Goal: Check status: Check status

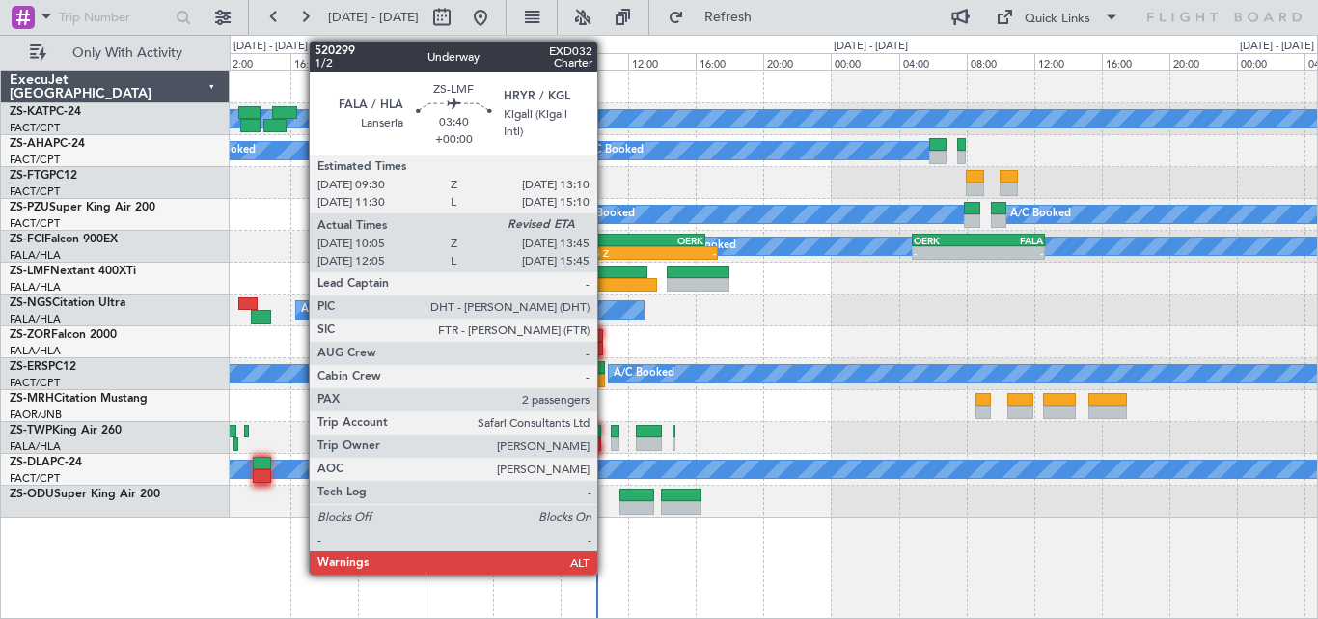
click at [606, 276] on div at bounding box center [616, 272] width 63 height 14
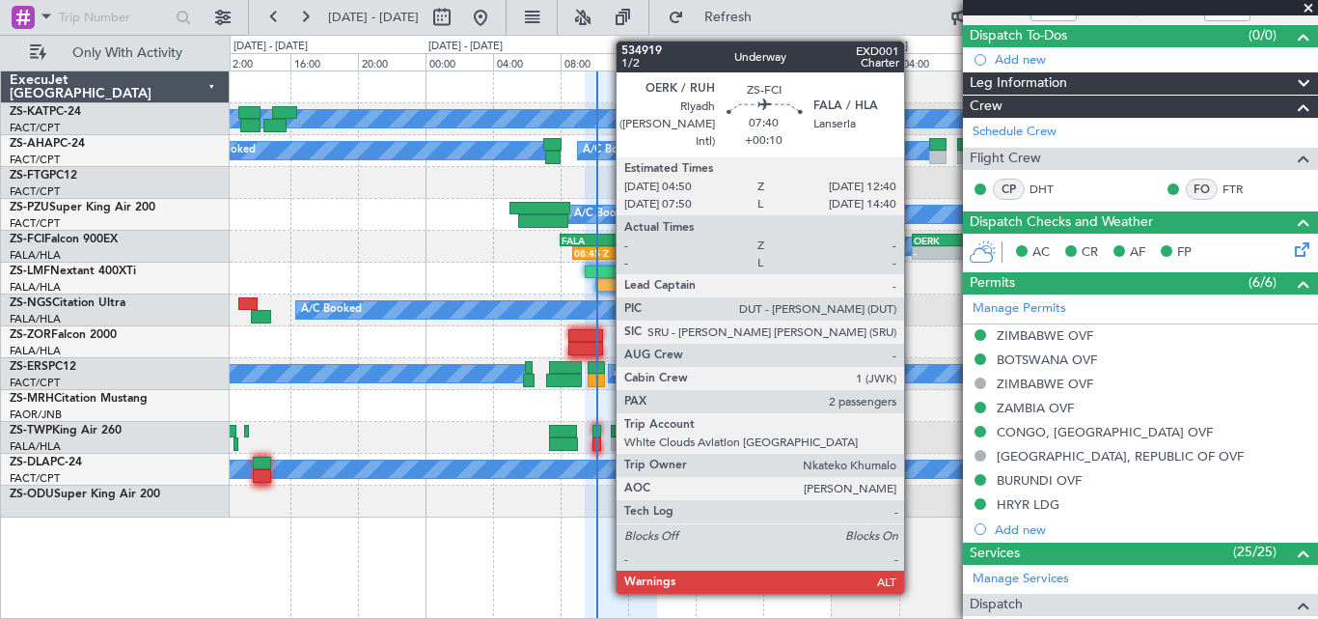
scroll to position [182, 0]
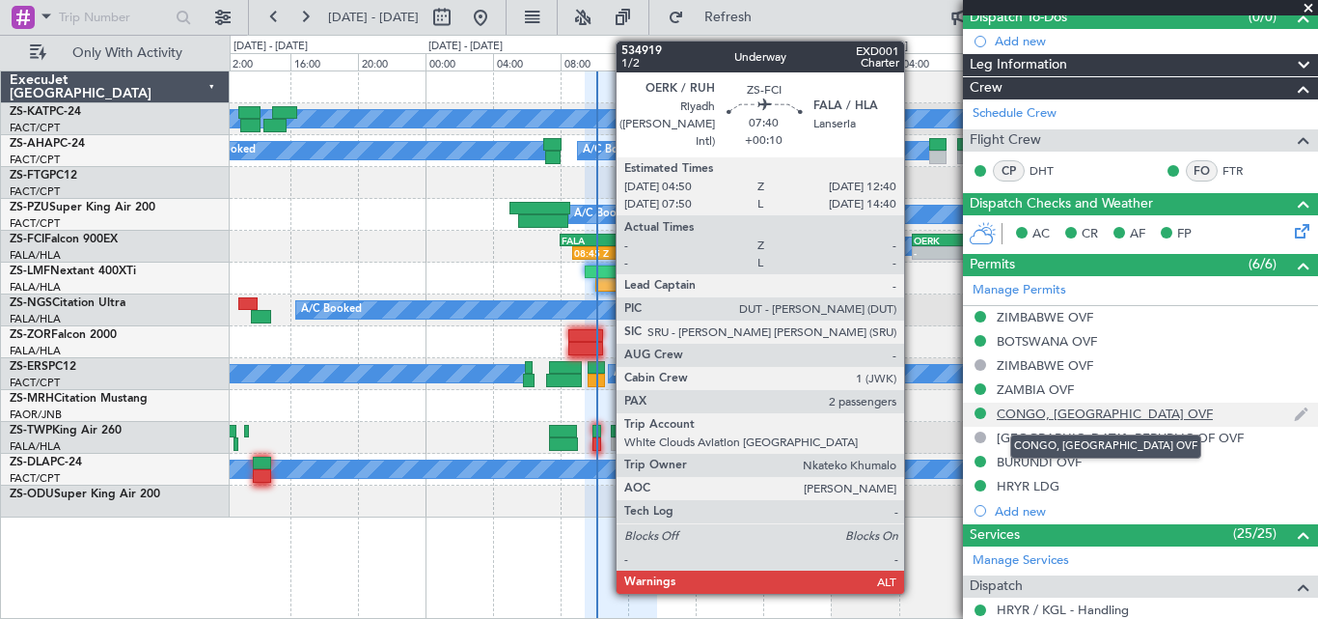
click at [1109, 415] on div "CONGO, [GEOGRAPHIC_DATA] OVF" at bounding box center [1105, 413] width 216 height 16
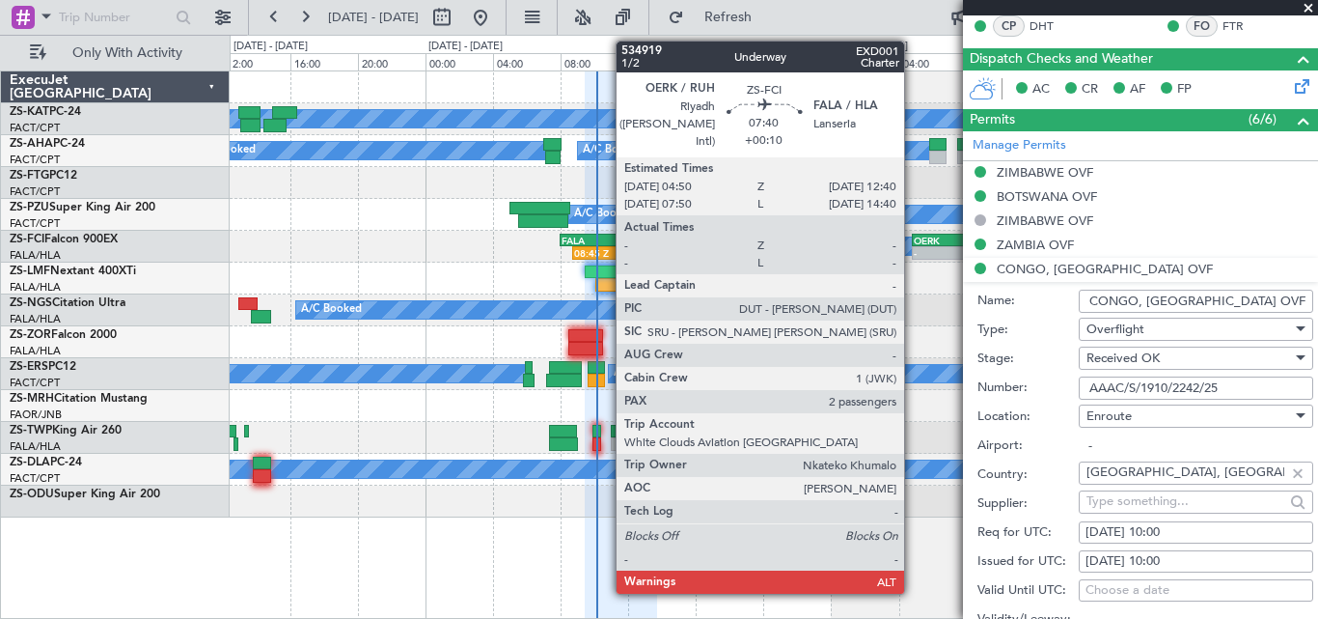
scroll to position [323, 0]
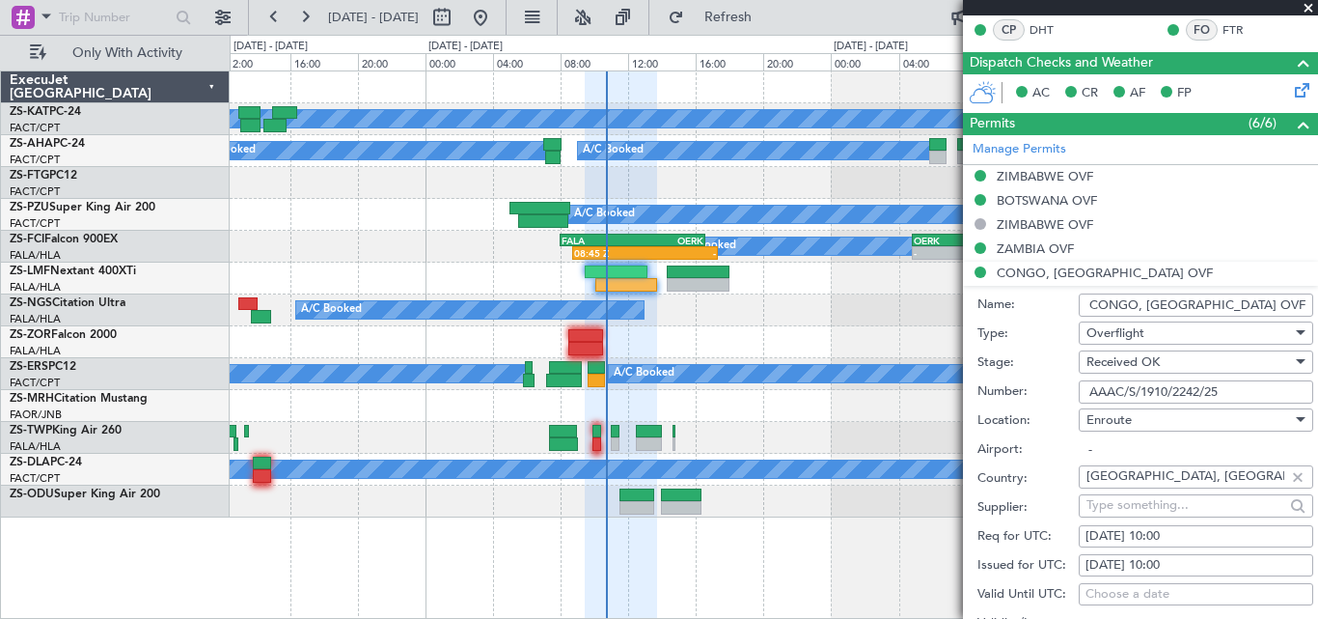
click at [1310, 7] on span at bounding box center [1308, 8] width 19 height 17
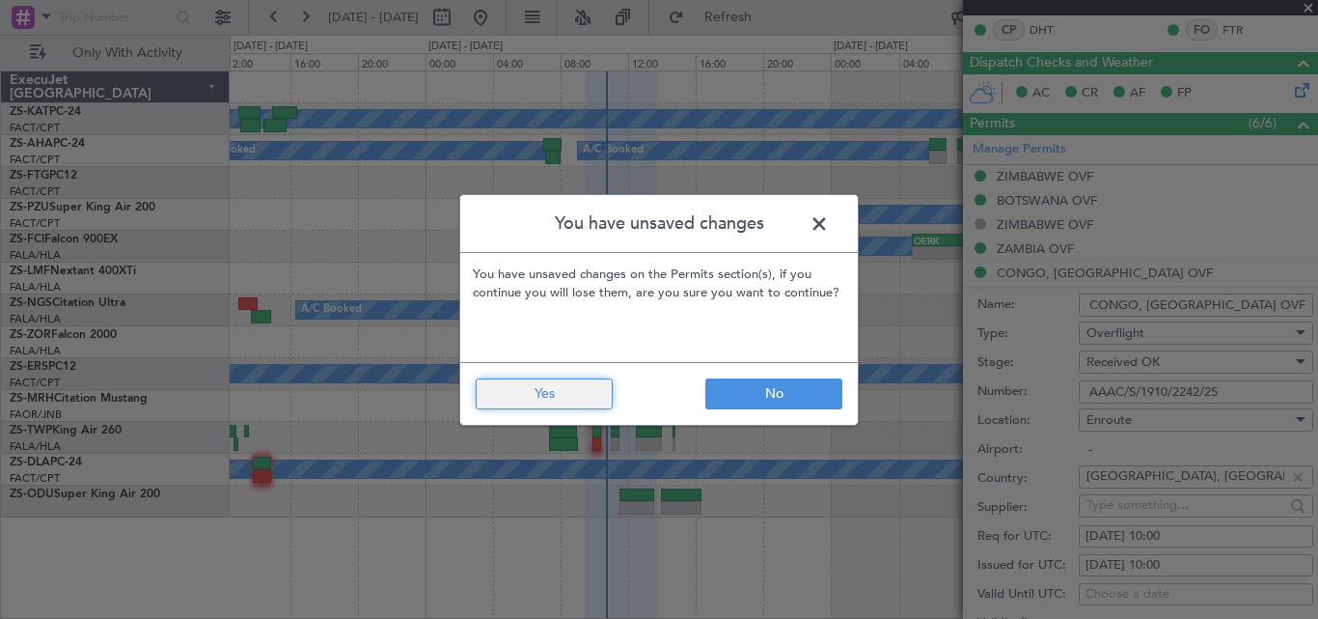
click at [534, 400] on button "Yes" at bounding box center [544, 393] width 137 height 31
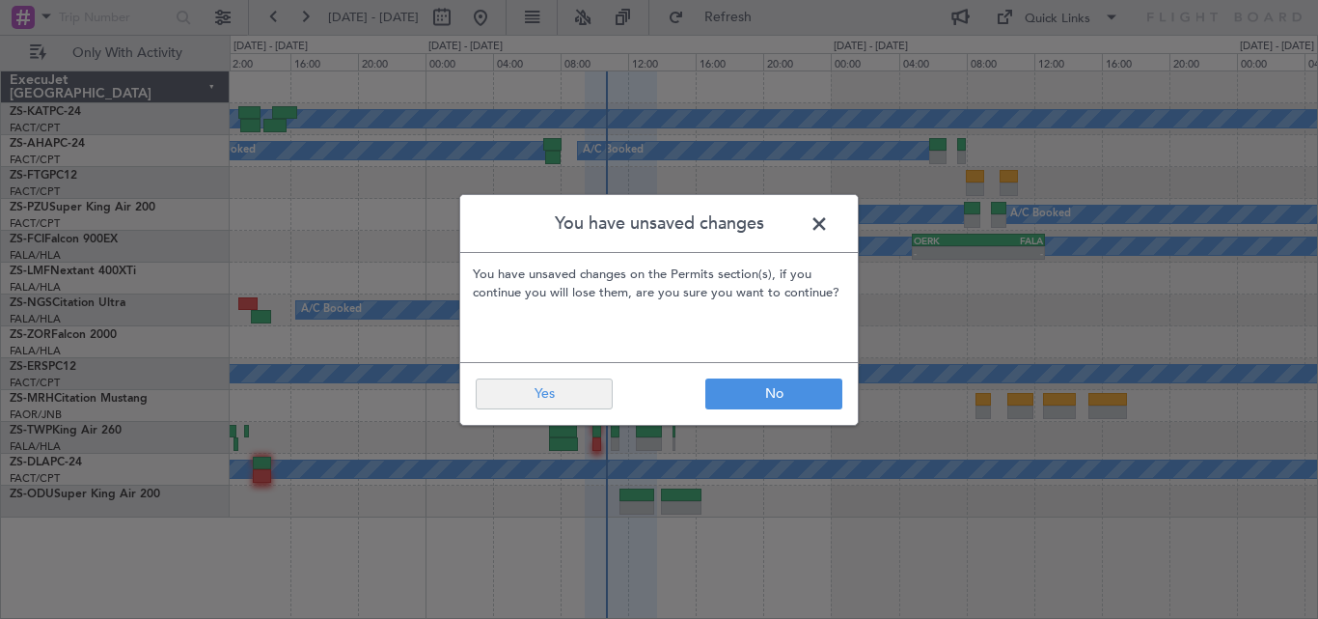
type input "0"
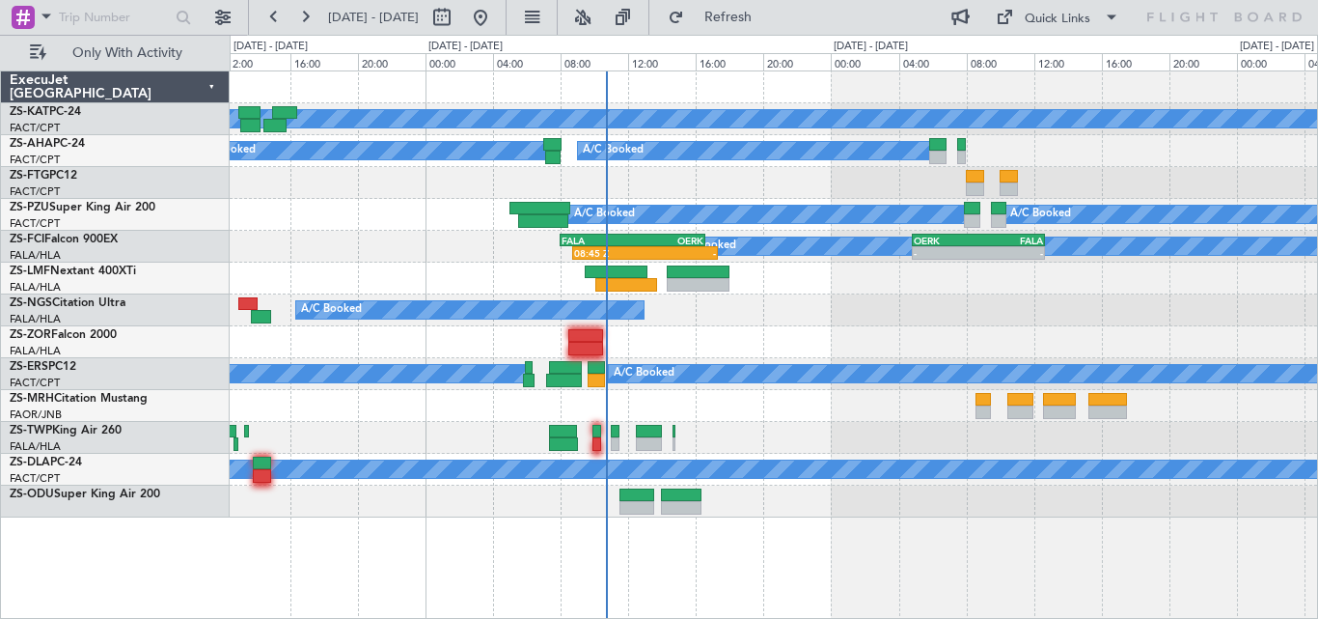
scroll to position [0, 0]
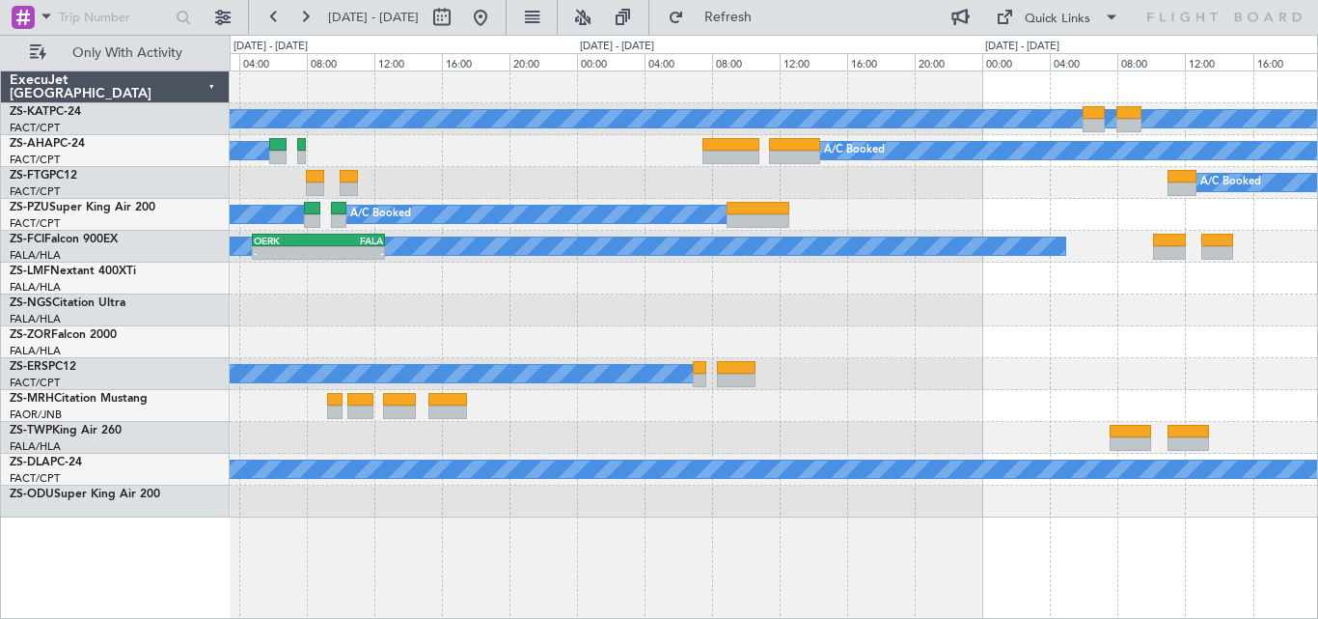
click at [533, 414] on div "A/C Unavailable A/C Booked A/C Booked A/C Booked A/C Booked A/C Booked A/C Book…" at bounding box center [774, 294] width 1088 height 446
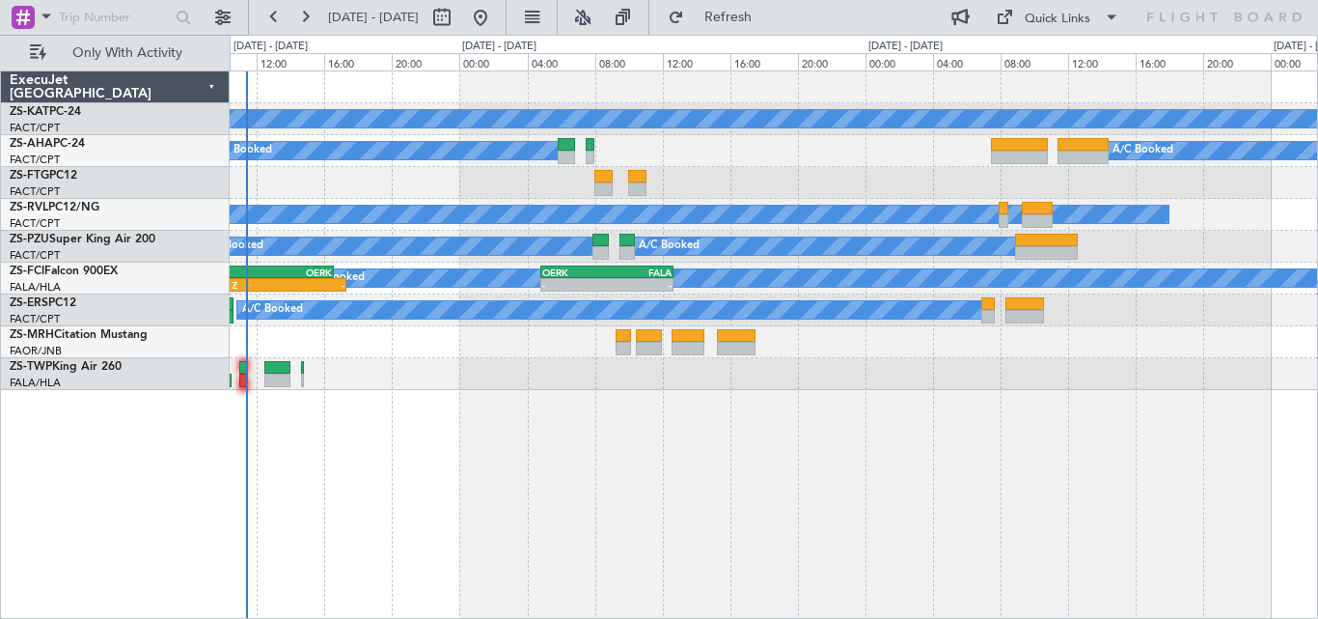
click at [918, 383] on div "A/C Unavailable A/C Booked A/C Booked A/C Booked A/C Booked A/C Unavailable A/C…" at bounding box center [774, 230] width 1088 height 318
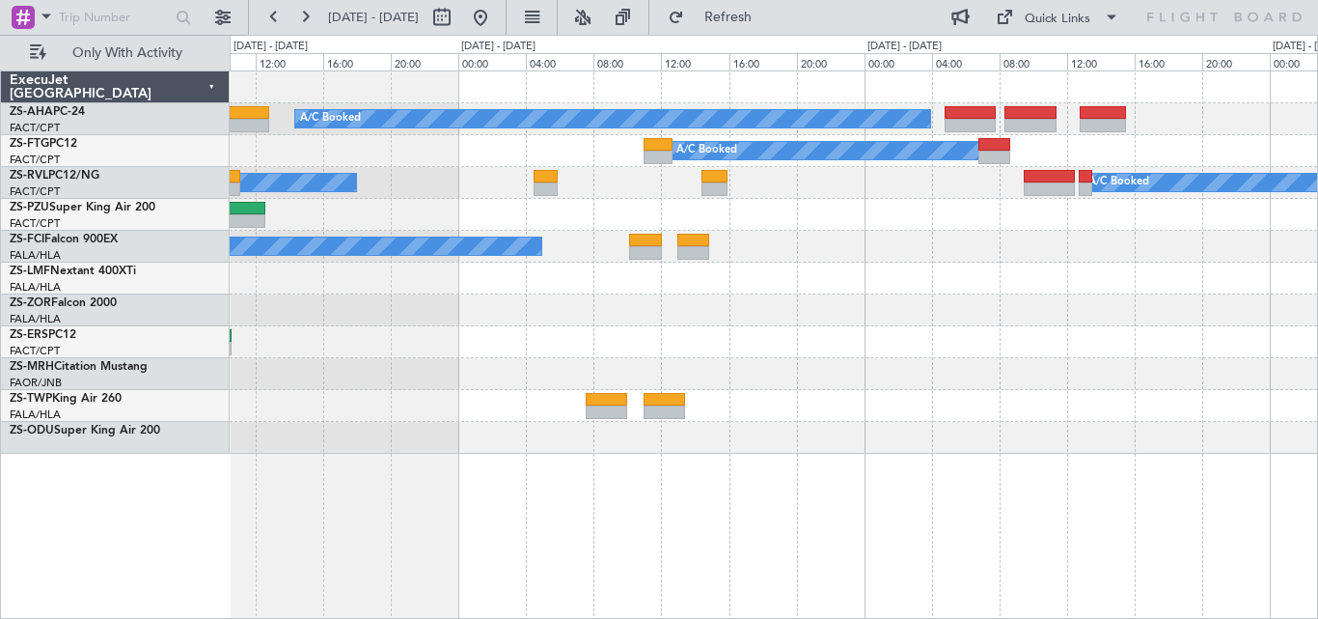
click at [377, 317] on div "A/C Booked A/C Booked A/C Unavailable A/C Booked A/C Booked A/C Booked A/C Book…" at bounding box center [774, 262] width 1088 height 382
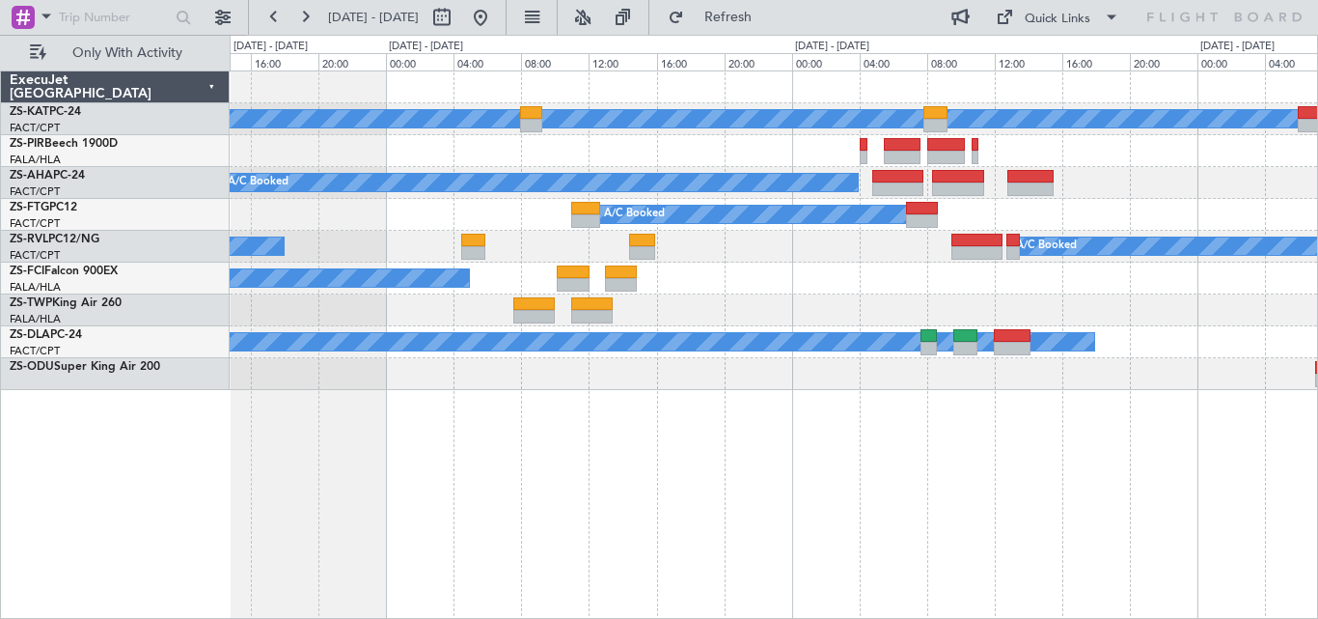
click at [364, 170] on div "A/C Unavailable A/C Booked A/C Booked A/C Unavailable A/C Booked A/C Booked A/C…" at bounding box center [774, 230] width 1088 height 318
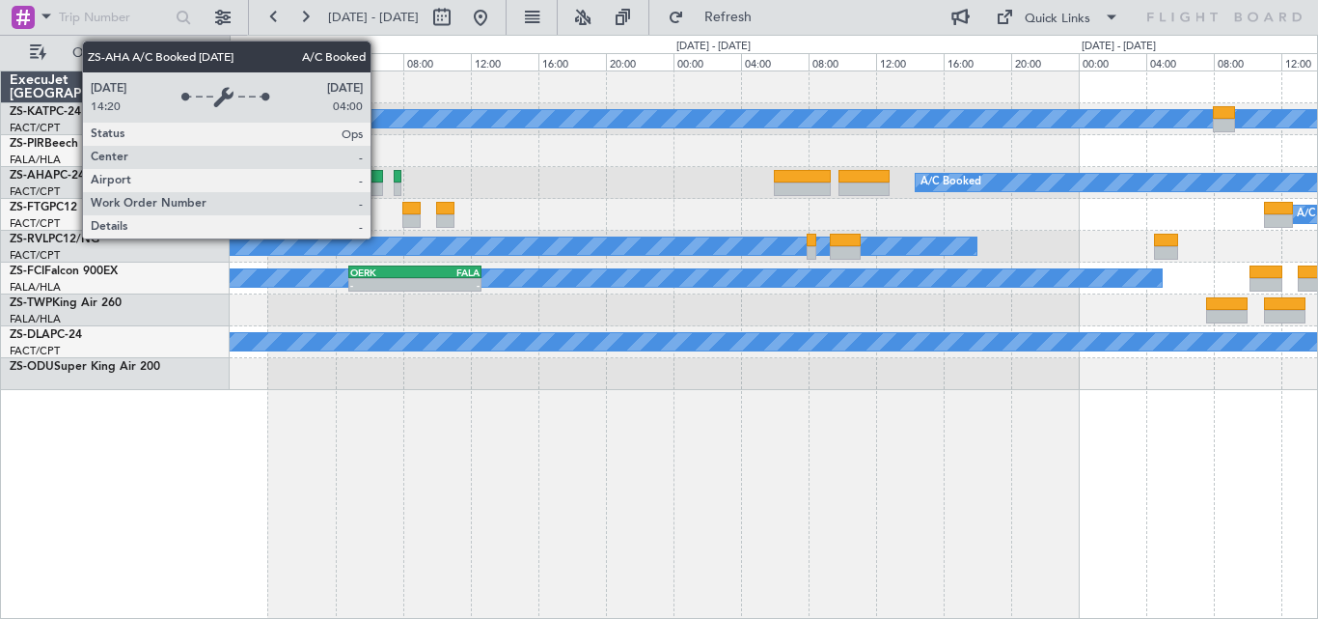
click at [1079, 191] on div "A/C Booked" at bounding box center [1233, 182] width 637 height 19
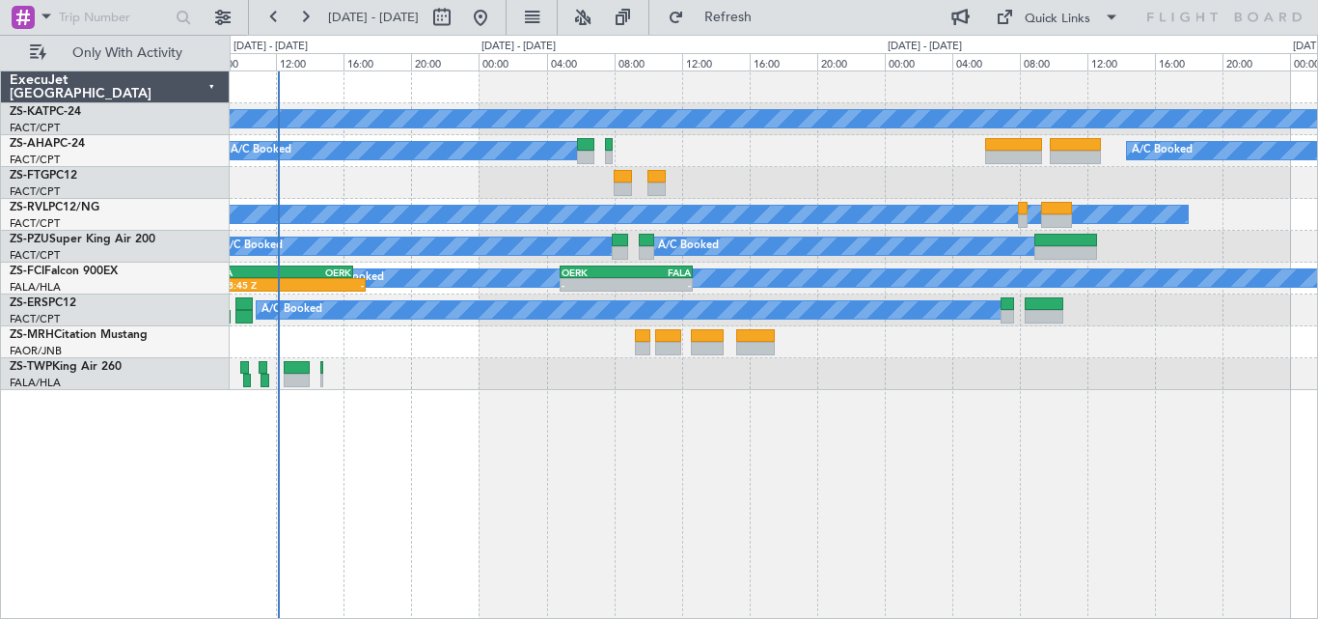
click at [856, 326] on div "A/C Unavailable A/C Booked A/C Booked A/C Booked A/C Booked A/C Unavailable A/C…" at bounding box center [774, 230] width 1088 height 318
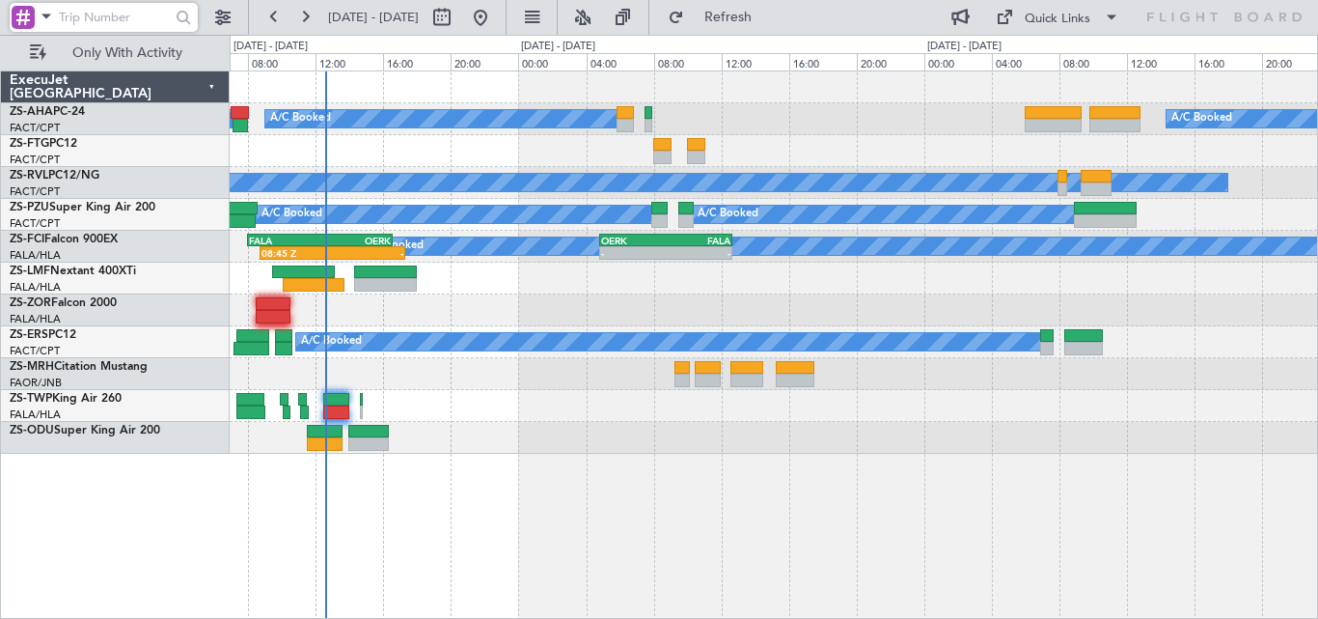
click at [164, 15] on input "text" at bounding box center [114, 17] width 111 height 29
paste input "534027"
type input "534027"
click at [180, 13] on div at bounding box center [184, 18] width 30 height 30
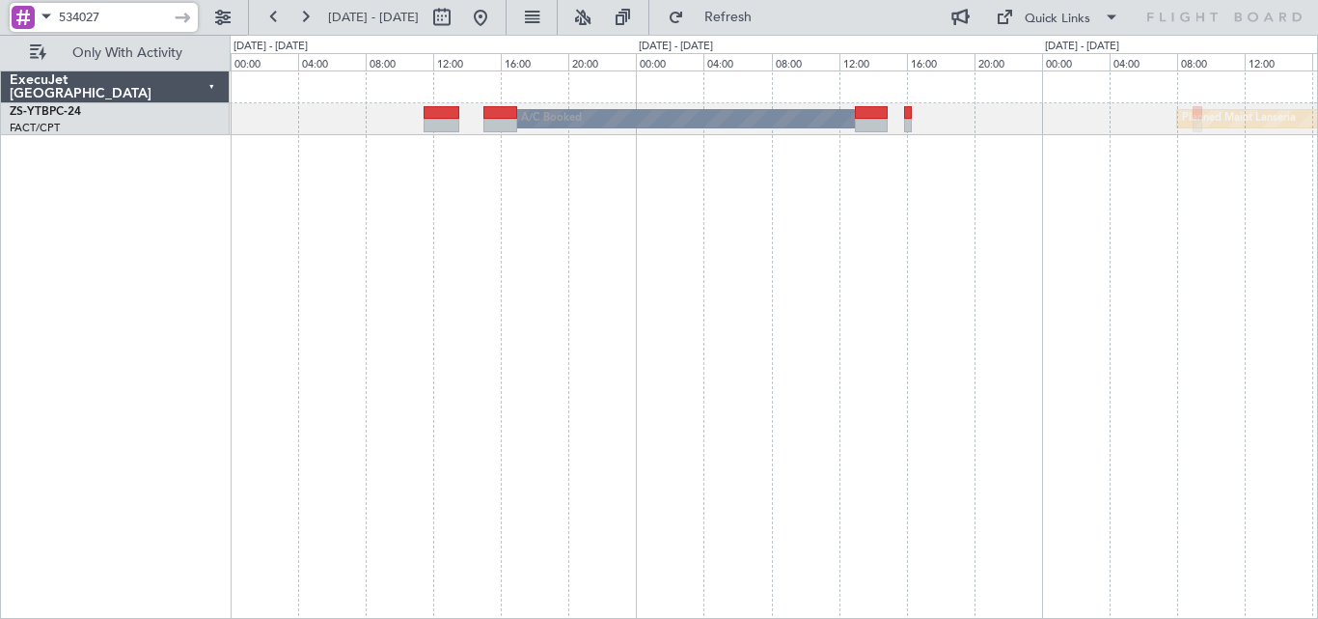
drag, startPoint x: 155, startPoint y: 11, endPoint x: -42, endPoint y: 33, distance: 199.1
click at [0, 33] on html "534027 [DATE] - [DATE] Refresh Quick Links Only With Activity Planned Maint Lan…" at bounding box center [659, 309] width 1318 height 619
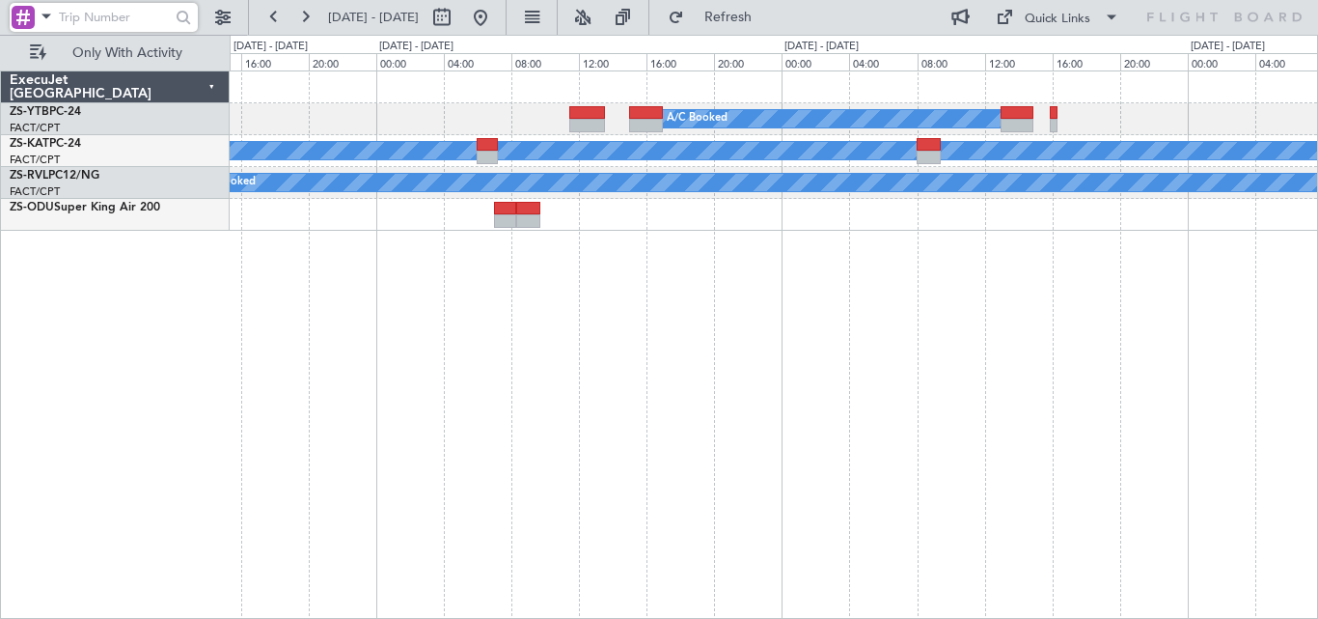
click at [1142, 272] on div "A/C Booked Planned Maint Lanseria A/C Unavailable A/C Booked" at bounding box center [774, 344] width 1089 height 548
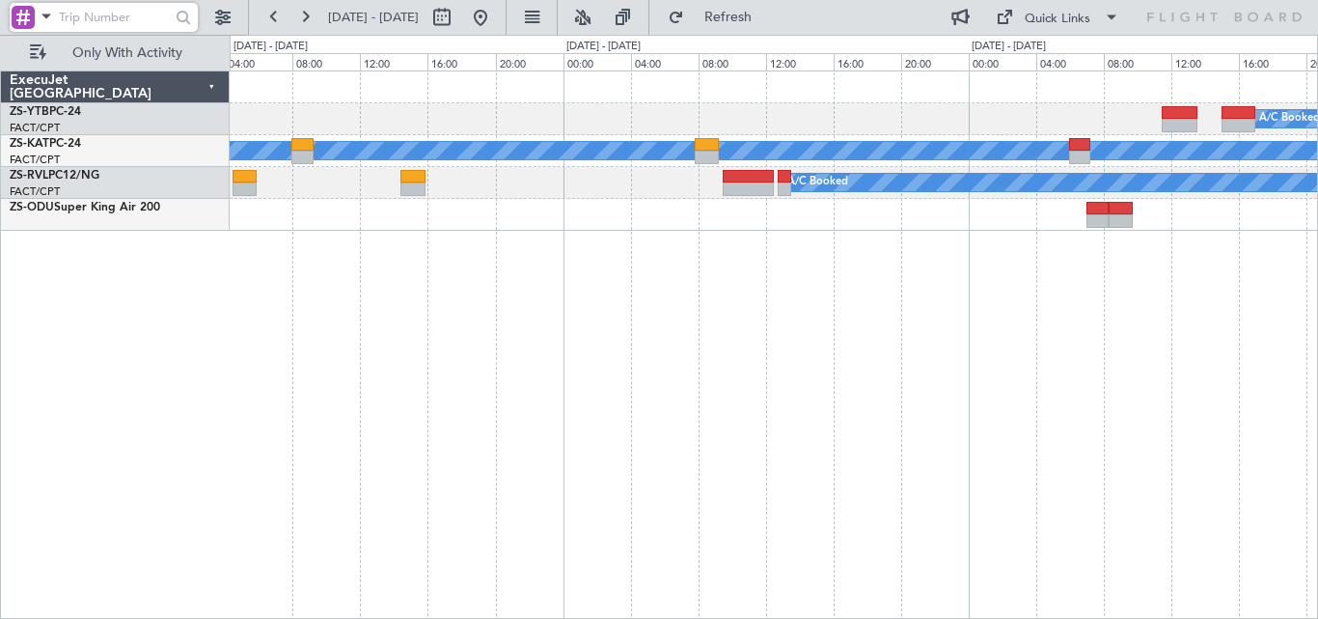
click at [1269, 305] on div "A/C Booked A/C Unavailable A/C Booked A/C Unavailable" at bounding box center [774, 344] width 1089 height 548
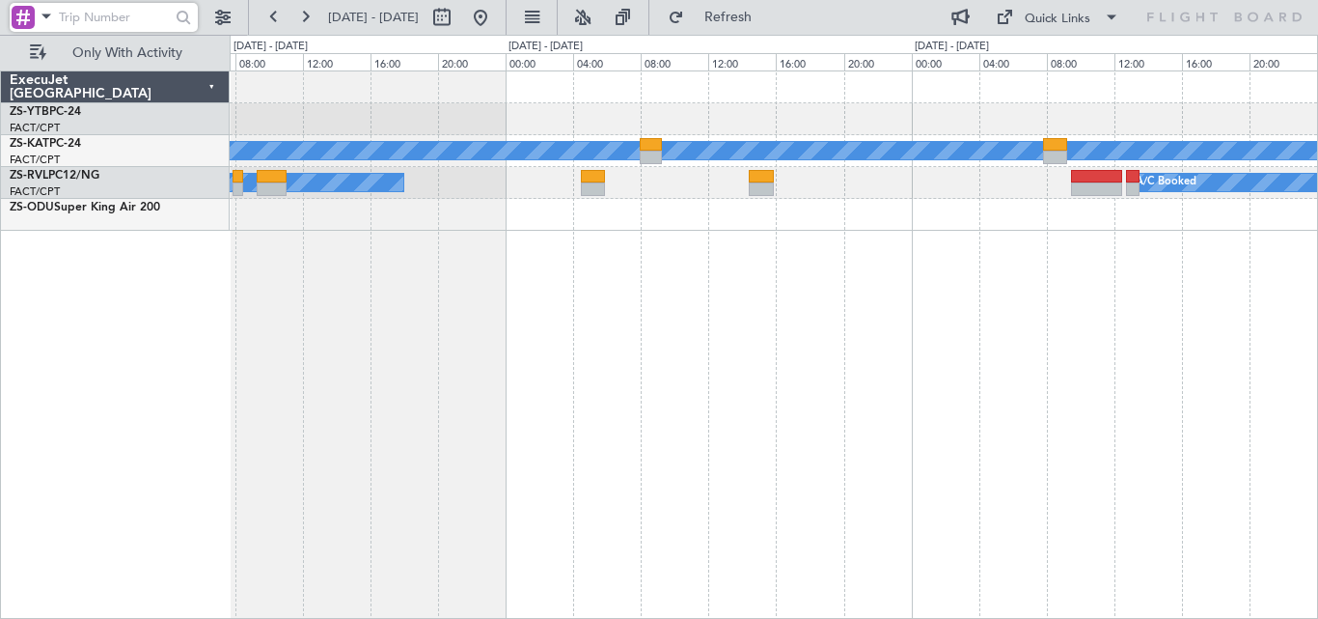
click at [1275, 321] on div "A/C Unavailable A/C Booked A/C Unavailable A/C Booked" at bounding box center [774, 344] width 1089 height 548
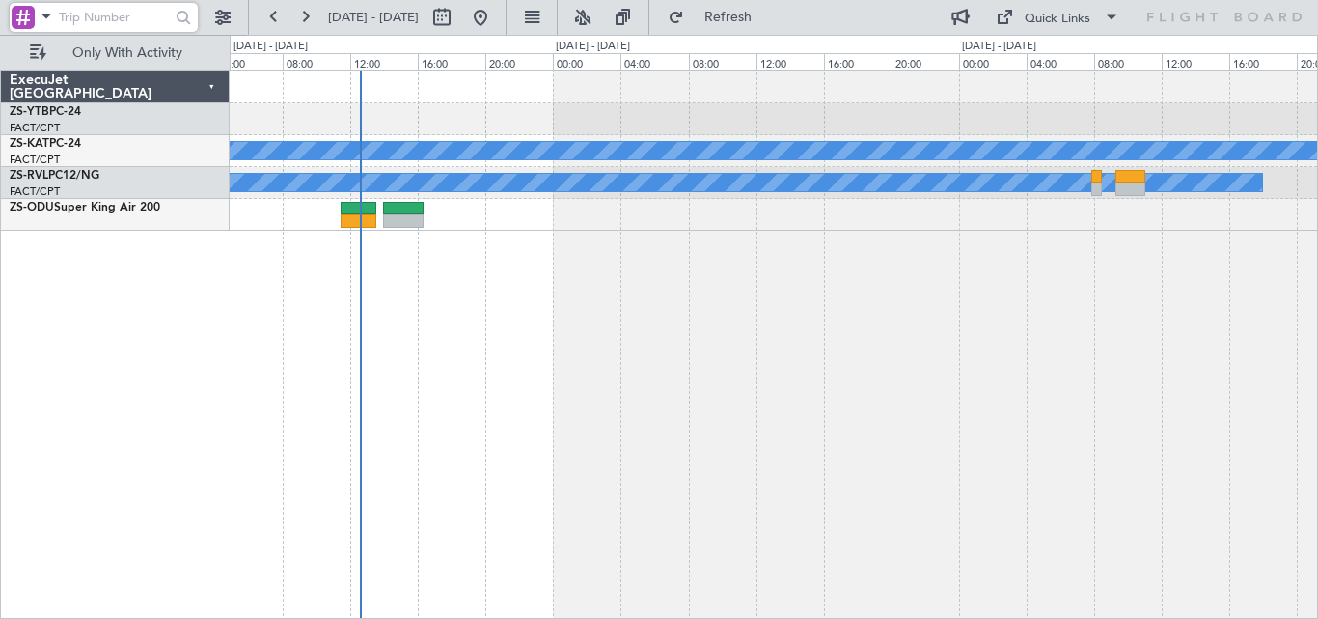
click at [1289, 315] on div "A/C Unavailable A/C Unavailable A/C Booked" at bounding box center [774, 344] width 1089 height 548
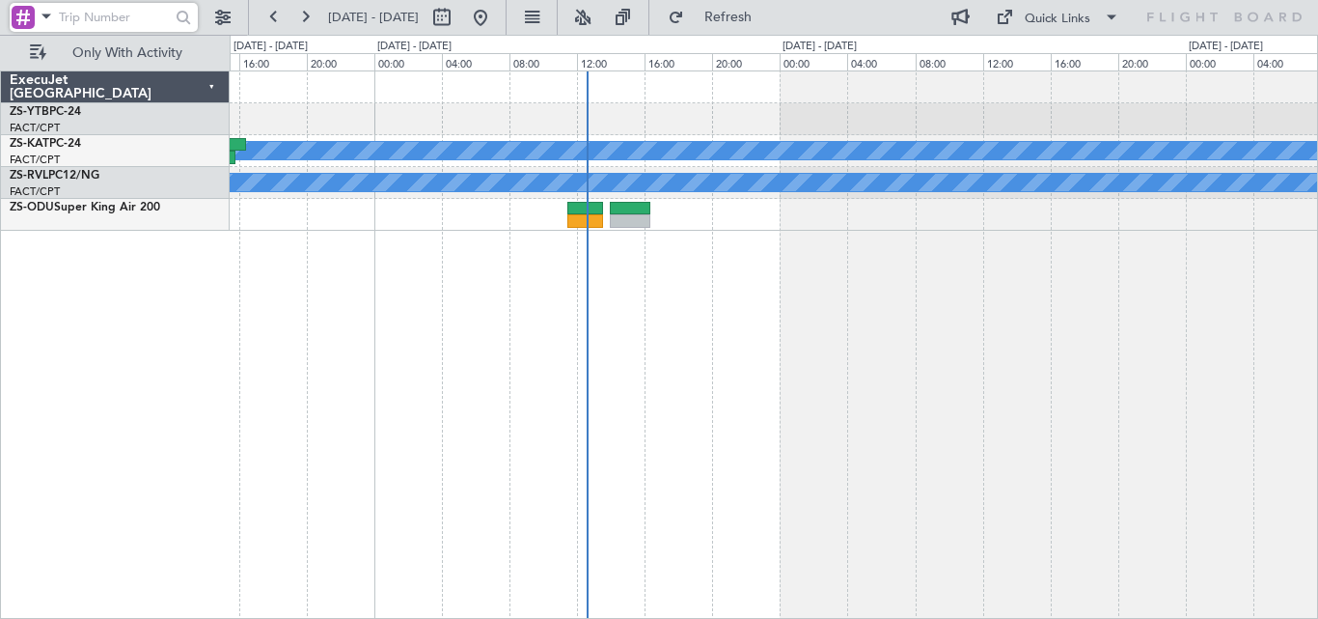
click at [901, 306] on div "A/C Unavailable A/C Unavailable A/C Booked A/C Booked A/C Booked A/C Booked A/C…" at bounding box center [774, 344] width 1089 height 548
